Goal: Task Accomplishment & Management: Manage account settings

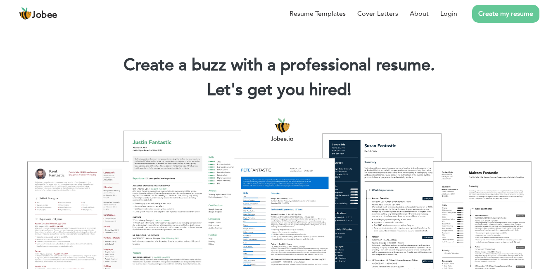
scroll to position [124, 0]
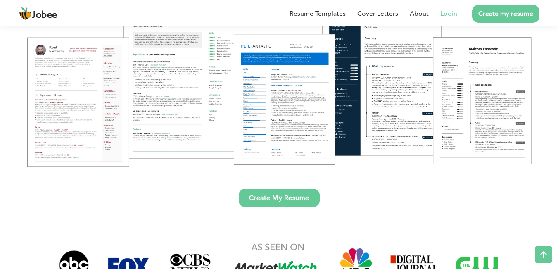
click at [445, 13] on link "Login" at bounding box center [448, 14] width 17 height 10
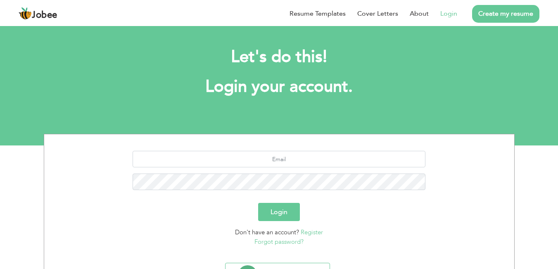
scroll to position [45, 0]
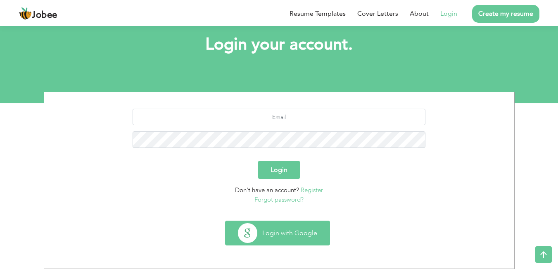
click at [298, 238] on button "Login with Google" at bounding box center [277, 233] width 104 height 24
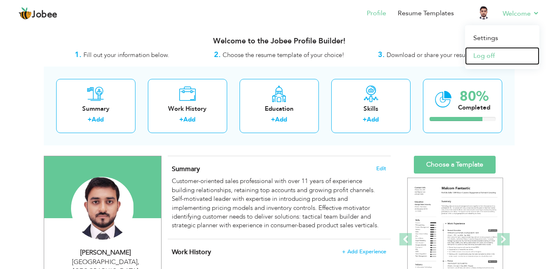
click at [484, 53] on link "Log off" at bounding box center [502, 56] width 74 height 18
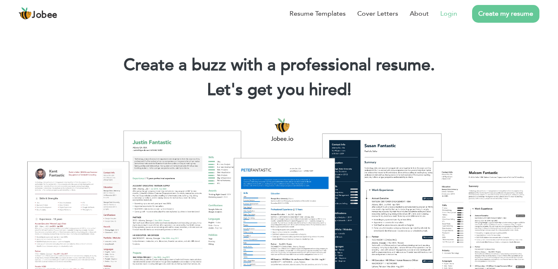
click at [445, 14] on link "Login" at bounding box center [448, 14] width 17 height 10
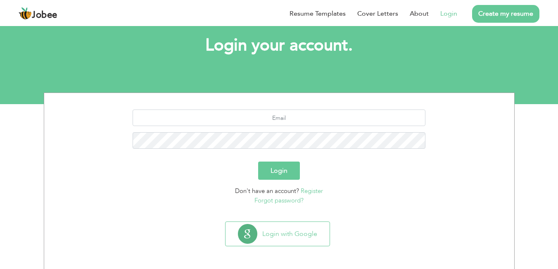
scroll to position [45, 0]
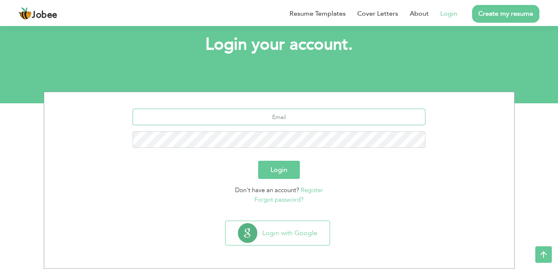
click at [295, 118] on input "text" at bounding box center [278, 117] width 293 height 17
click at [260, 106] on section "Login Don't have an account? Register Forgot password?" at bounding box center [278, 154] width 457 height 125
click at [262, 119] on input "text" at bounding box center [278, 117] width 293 height 17
click at [332, 115] on input "fatima" at bounding box center [278, 117] width 293 height 17
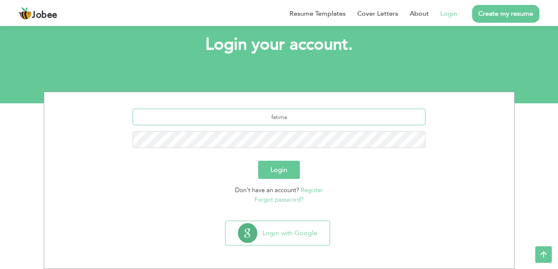
click at [332, 115] on input "fatima" at bounding box center [278, 117] width 293 height 17
paste input "afsar1992@gmail.com"
type input "fatimaafsar1992@gmail.com"
click at [258, 161] on button "Login" at bounding box center [279, 170] width 42 height 18
click at [289, 174] on button "Login" at bounding box center [279, 170] width 42 height 18
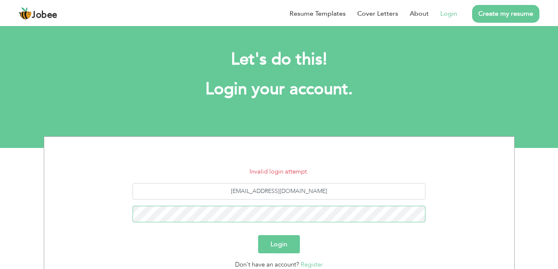
click at [258, 235] on button "Login" at bounding box center [279, 244] width 42 height 18
click at [326, 192] on input "[EMAIL_ADDRESS][DOMAIN_NAME]" at bounding box center [278, 191] width 293 height 17
click at [326, 192] on input "fatimaafsar1992@gmail.com" at bounding box center [278, 191] width 293 height 17
paste input "Fatima.suet2011@outlook"
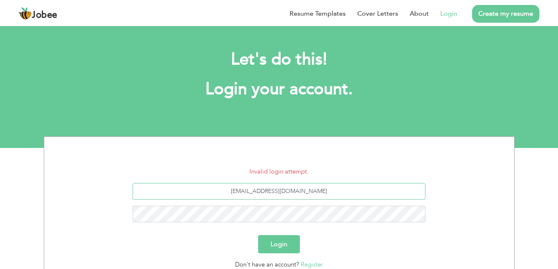
click at [243, 190] on input "Fatima.suet2011@outlook.com" at bounding box center [278, 191] width 293 height 17
type input "[EMAIL_ADDRESS][DOMAIN_NAME]"
click at [258, 235] on button "Login" at bounding box center [279, 244] width 42 height 18
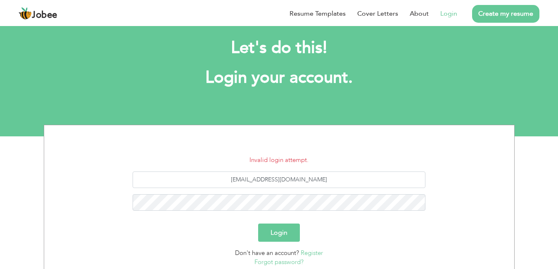
scroll to position [74, 0]
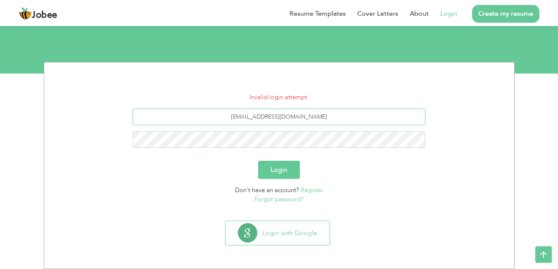
click at [343, 119] on input "[EMAIL_ADDRESS][DOMAIN_NAME]" at bounding box center [278, 117] width 293 height 17
